Goal: Use online tool/utility

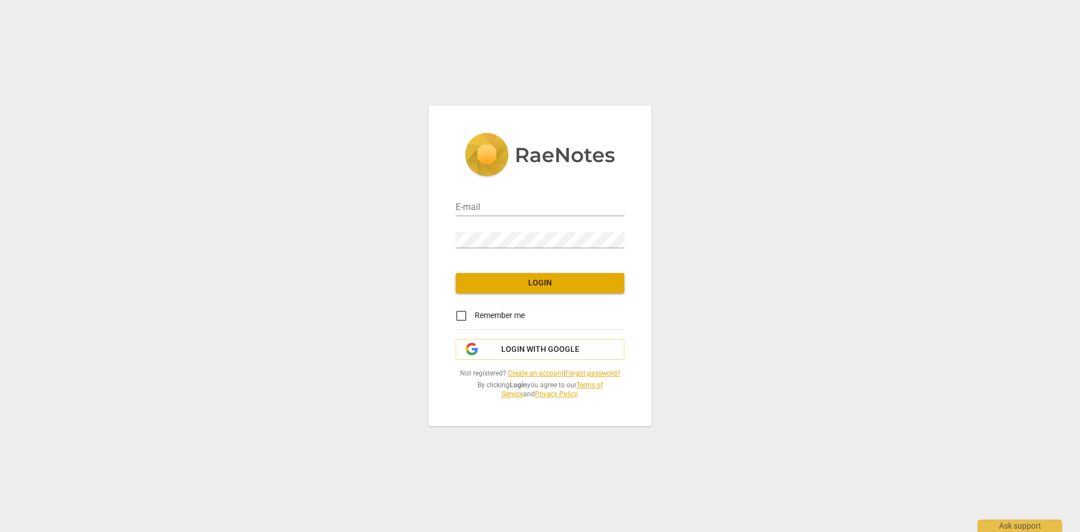
type input "[EMAIL_ADDRESS][DOMAIN_NAME]"
click at [584, 281] on span "Login" at bounding box center [540, 282] width 151 height 11
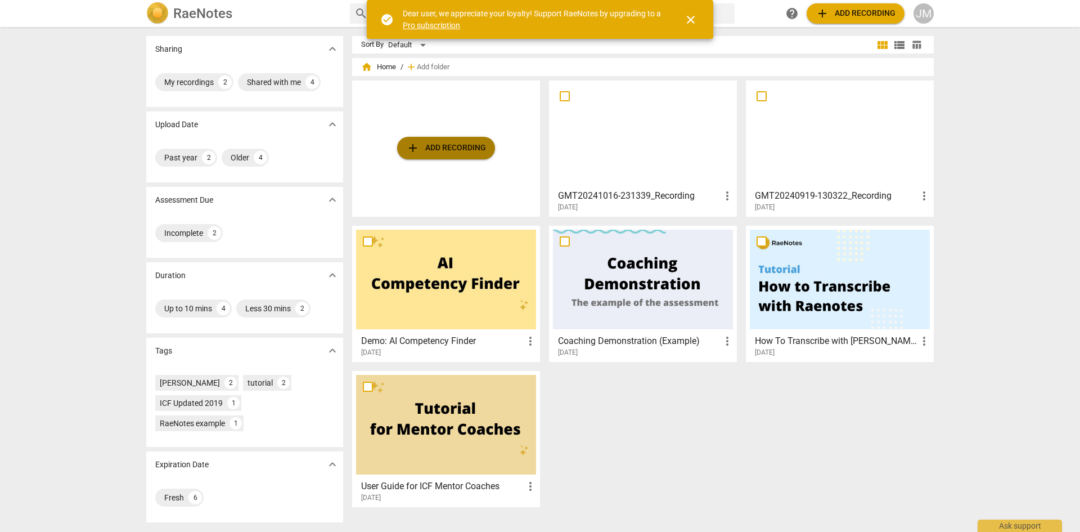
click at [460, 149] on span "add Add recording" at bounding box center [446, 148] width 80 height 14
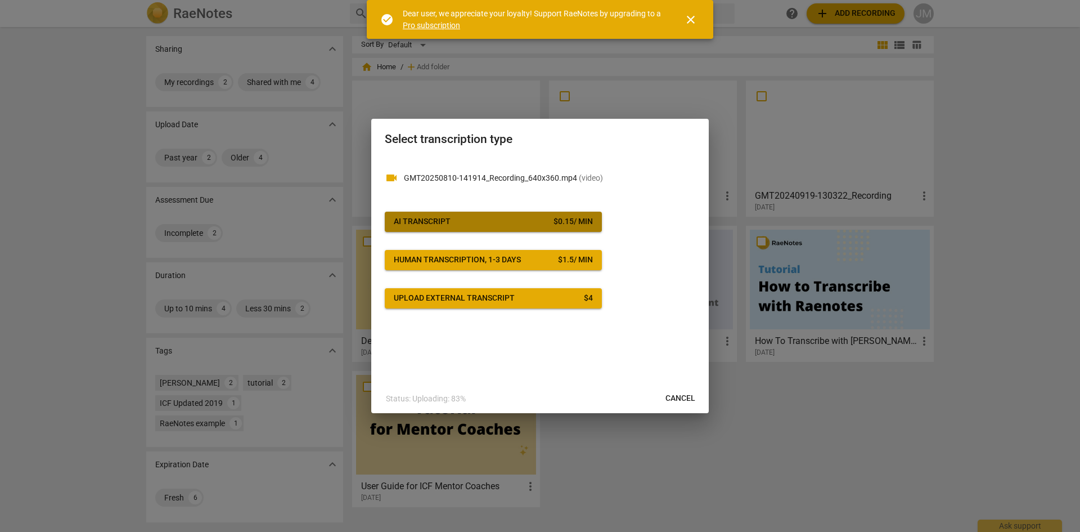
click at [456, 227] on span "AI Transcript $ 0.15 / min" at bounding box center [493, 221] width 199 height 11
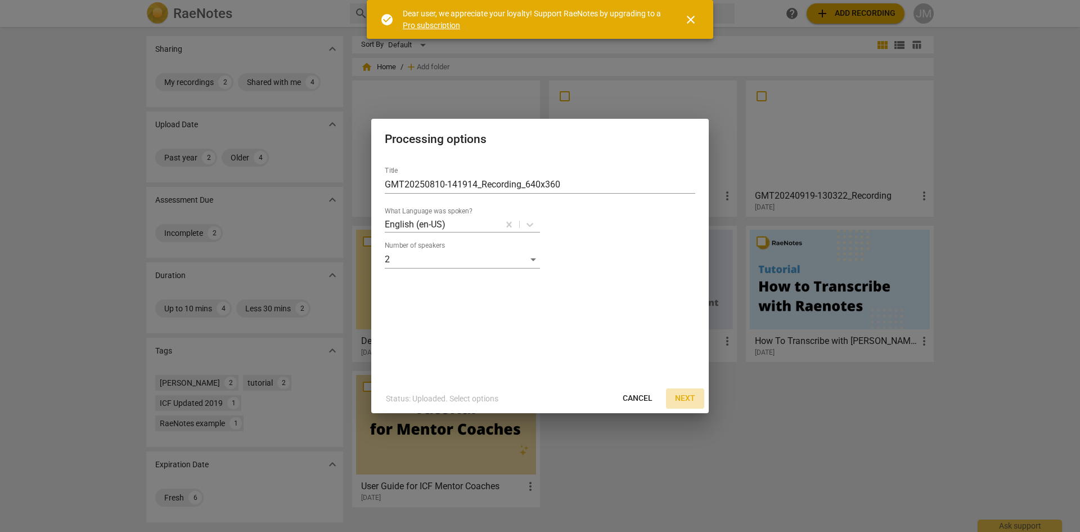
click at [685, 398] on span "Next" at bounding box center [685, 398] width 20 height 11
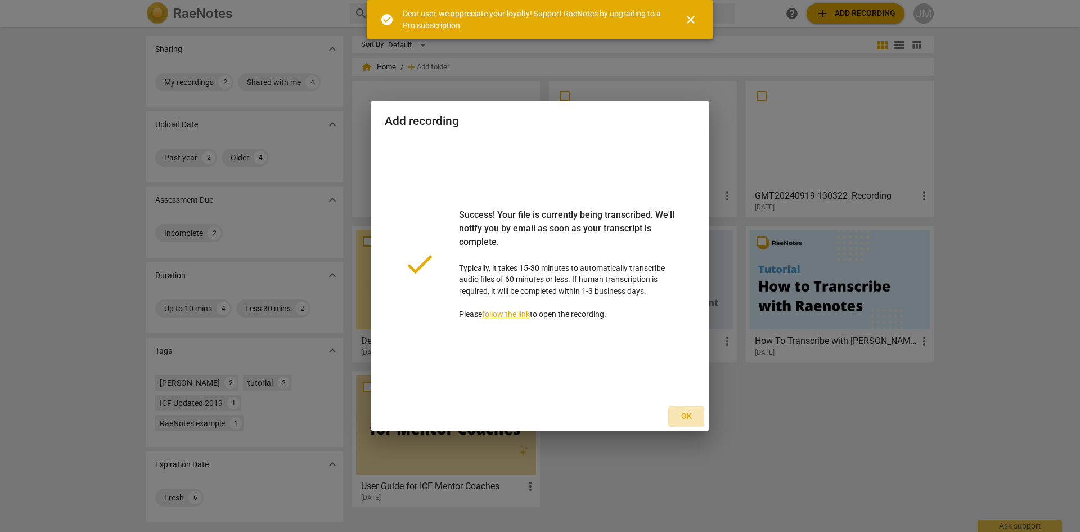
click at [685, 412] on span "Ok" at bounding box center [686, 416] width 18 height 11
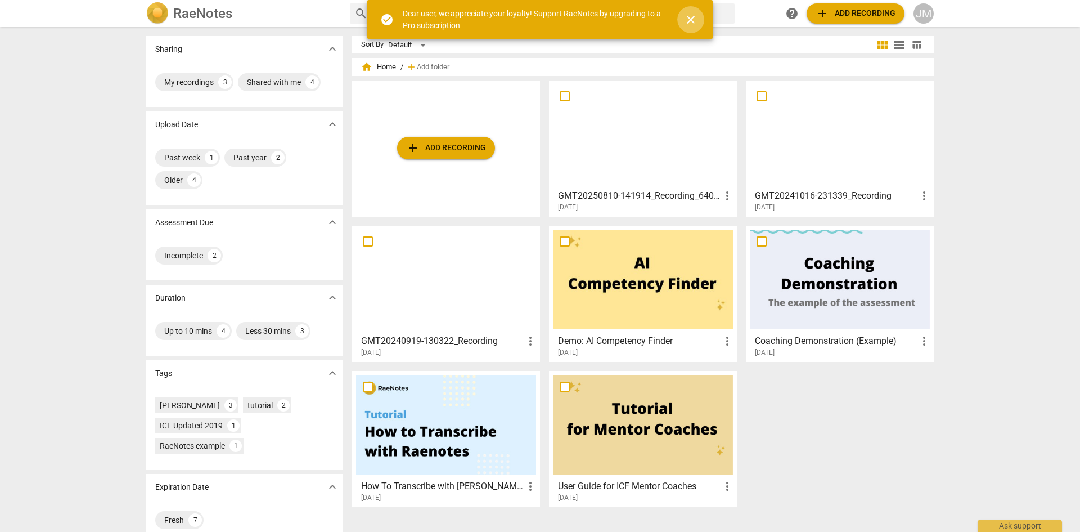
click at [690, 23] on span "close" at bounding box center [691, 20] width 14 height 14
